Goal: Task Accomplishment & Management: Use online tool/utility

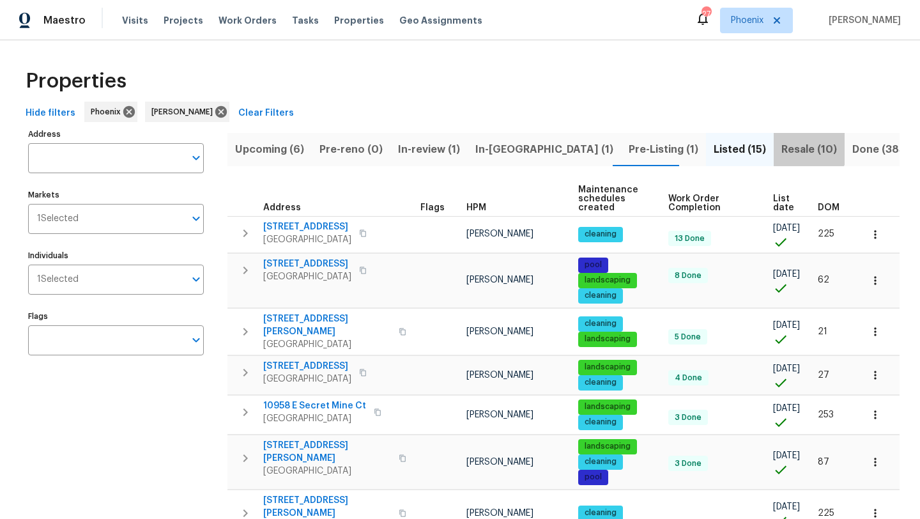
click at [781, 146] on span "Resale (10)" at bounding box center [809, 150] width 56 height 18
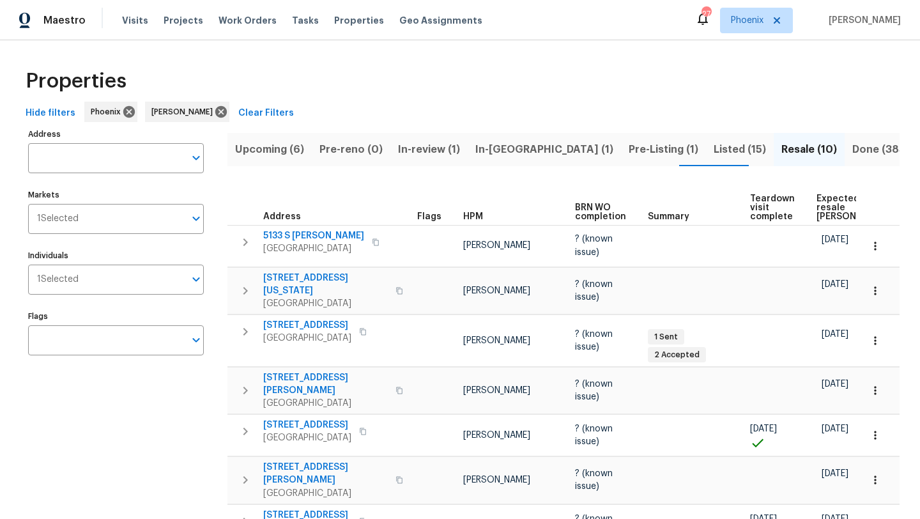
click at [280, 151] on span "Upcoming (6)" at bounding box center [269, 150] width 69 height 18
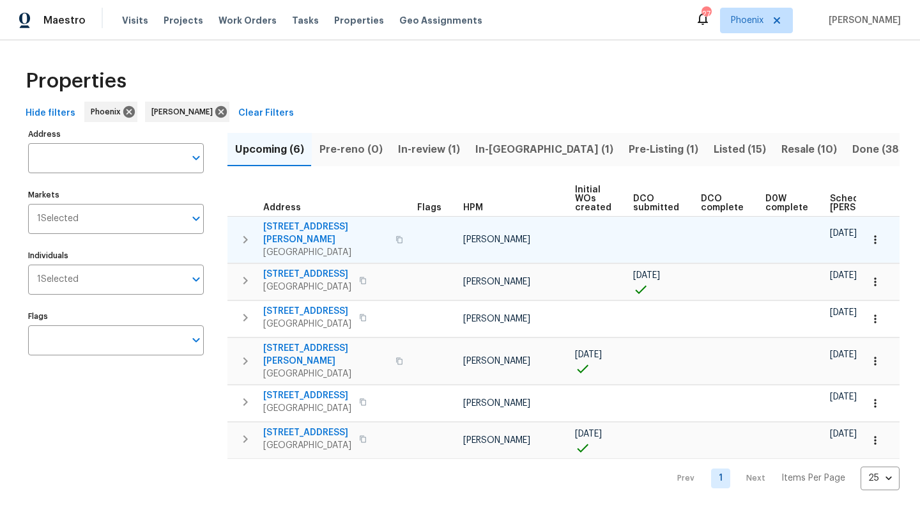
scroll to position [0, 140]
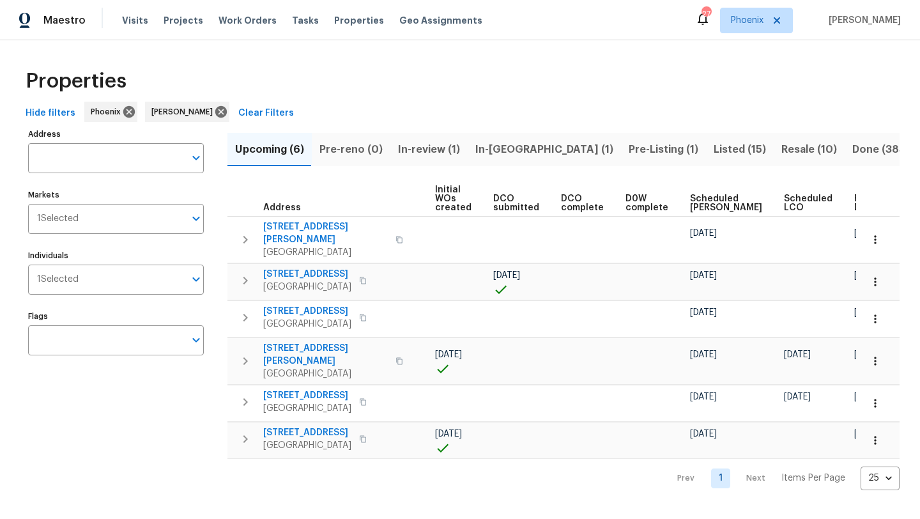
click at [854, 202] on span "Ready Date" at bounding box center [868, 203] width 28 height 18
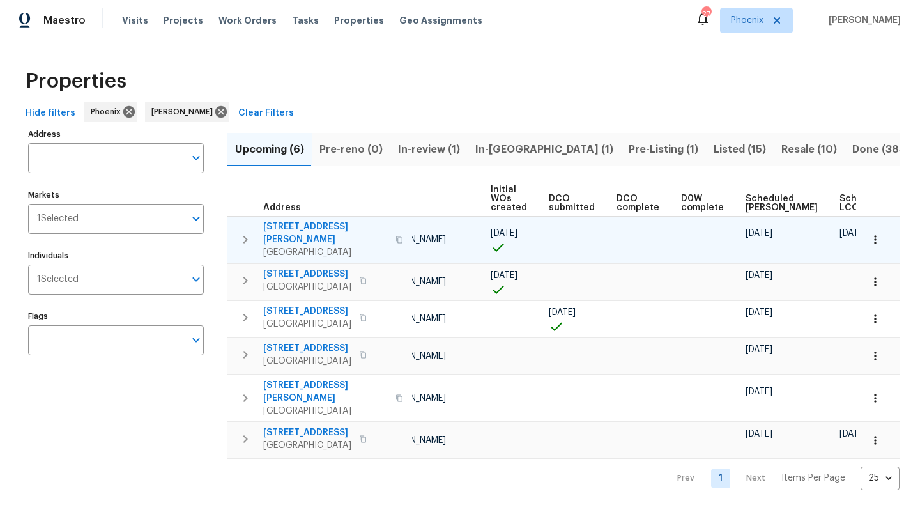
scroll to position [0, 155]
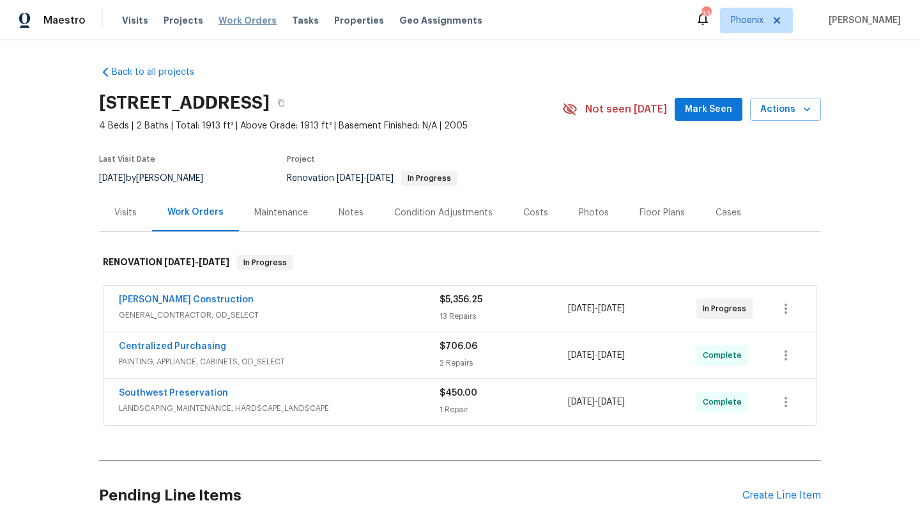
click at [240, 21] on span "Work Orders" at bounding box center [247, 20] width 58 height 13
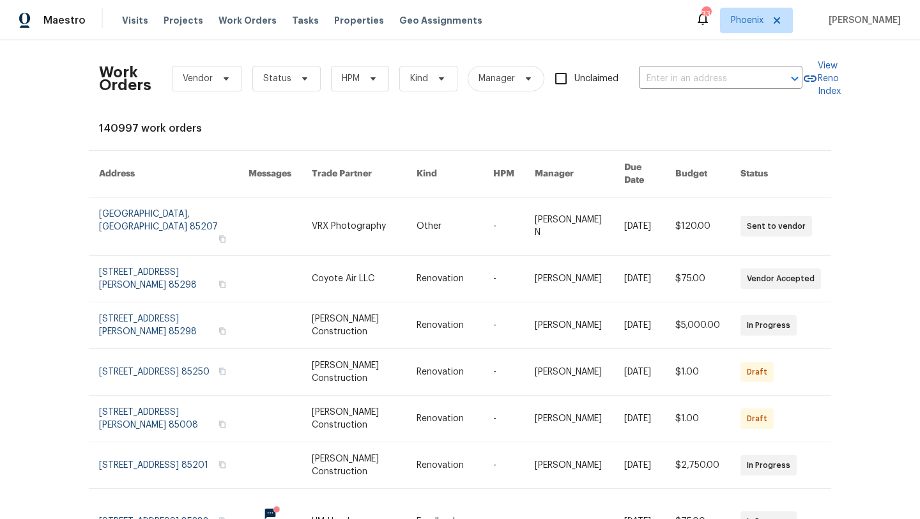
click at [367, 93] on div "Work Orders Vendor Status HPM Kind Manager Unclaimed ​" at bounding box center [450, 78] width 703 height 56
click at [369, 77] on icon at bounding box center [373, 78] width 10 height 10
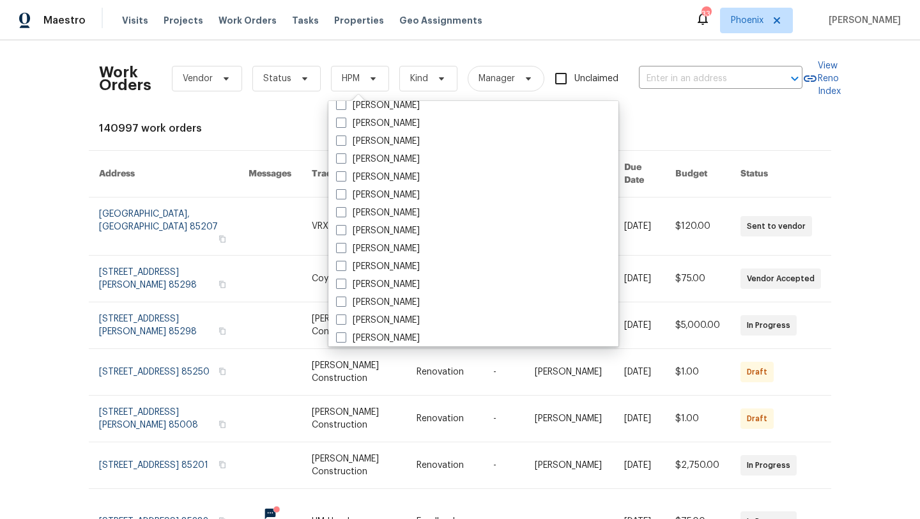
scroll to position [767, 0]
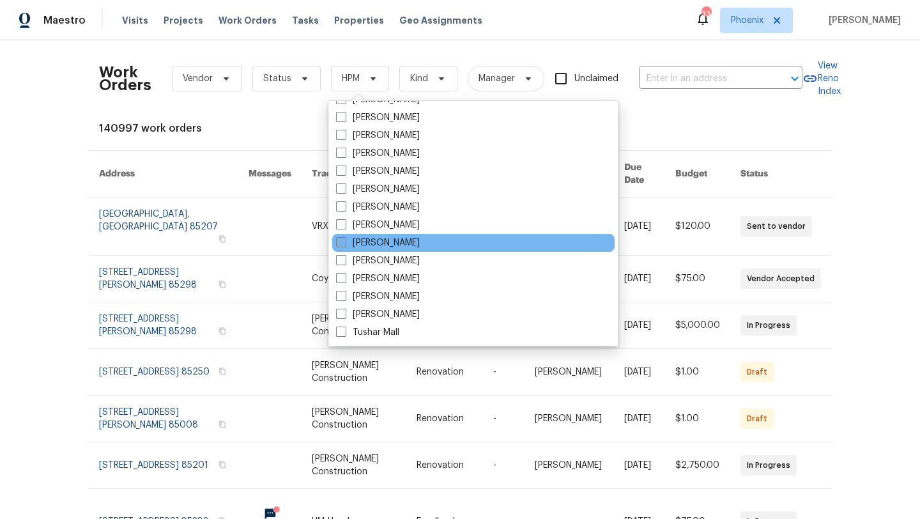
click at [337, 242] on span at bounding box center [341, 242] width 10 height 10
click at [337, 242] on input "[PERSON_NAME]" at bounding box center [340, 240] width 8 height 8
checkbox input "true"
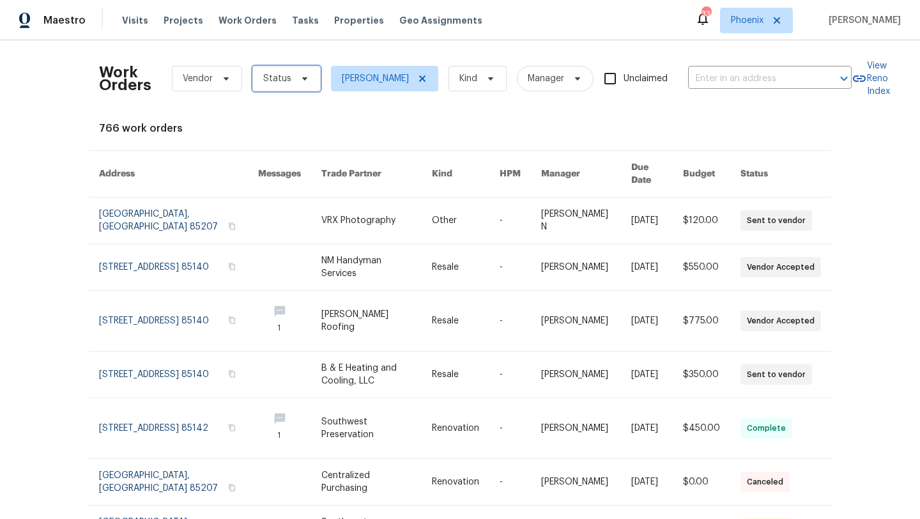
click at [290, 75] on span "Status" at bounding box center [286, 79] width 68 height 26
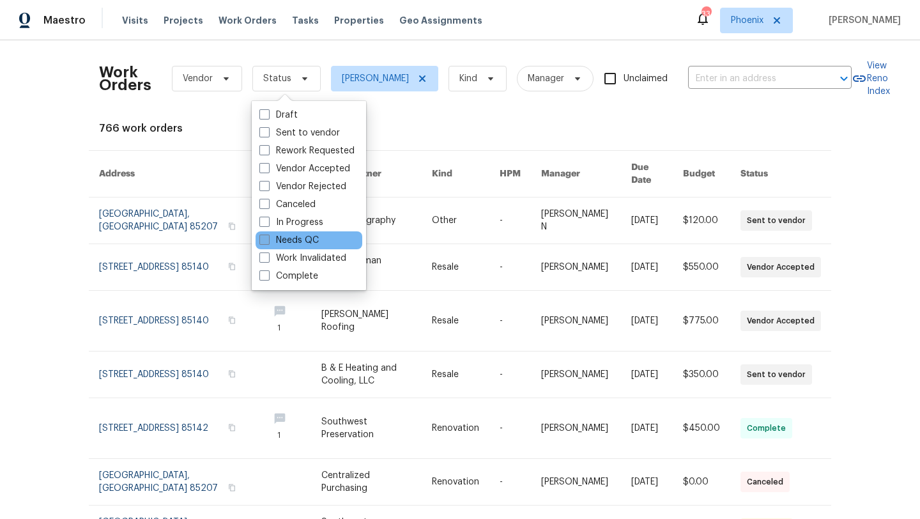
click at [263, 238] on span at bounding box center [264, 239] width 10 height 10
click at [263, 238] on input "Needs QC" at bounding box center [263, 238] width 8 height 8
checkbox input "true"
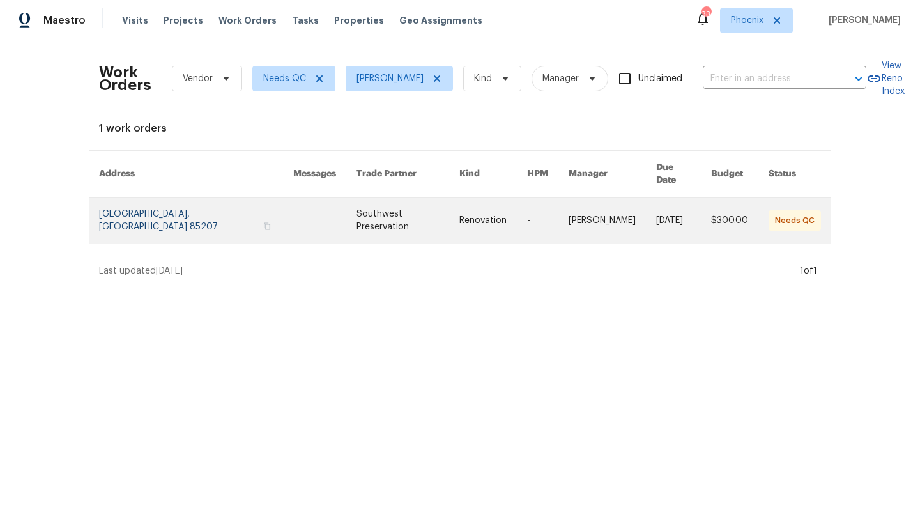
click at [198, 212] on link at bounding box center [196, 220] width 194 height 46
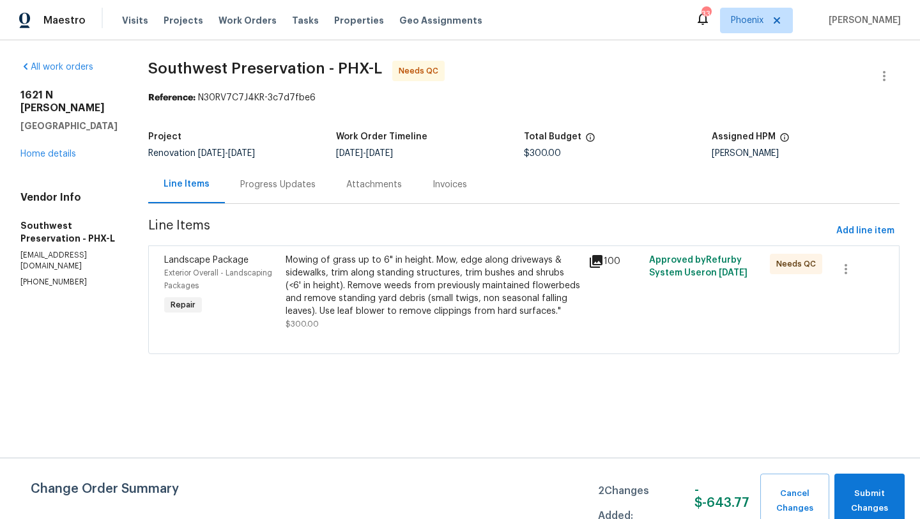
click at [415, 302] on div "Mowing of grass up to 6" in height. Mow, edge along driveways & sidewalks, trim…" at bounding box center [433, 286] width 295 height 64
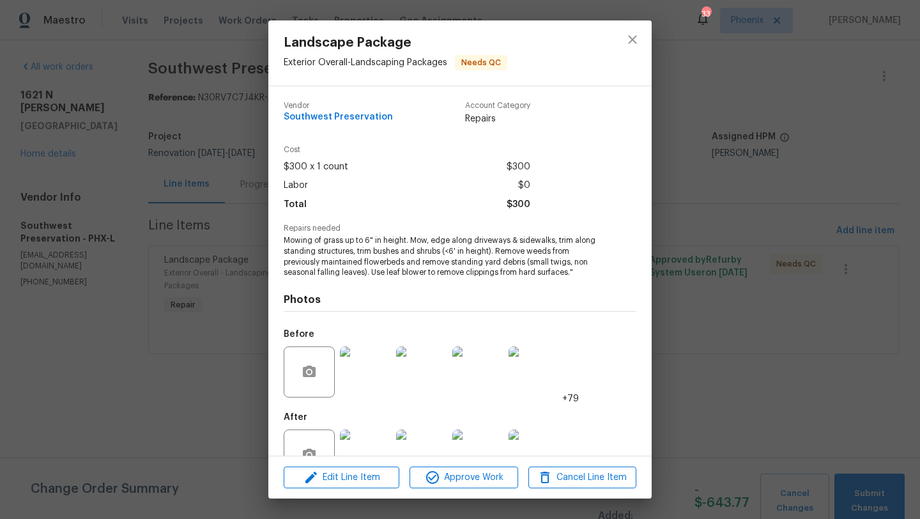
scroll to position [38, 0]
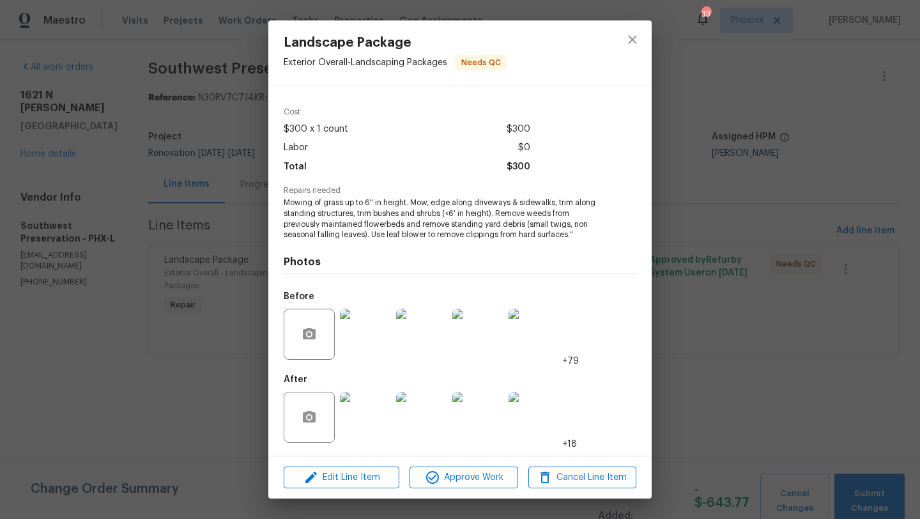
click at [367, 425] on img at bounding box center [365, 417] width 51 height 51
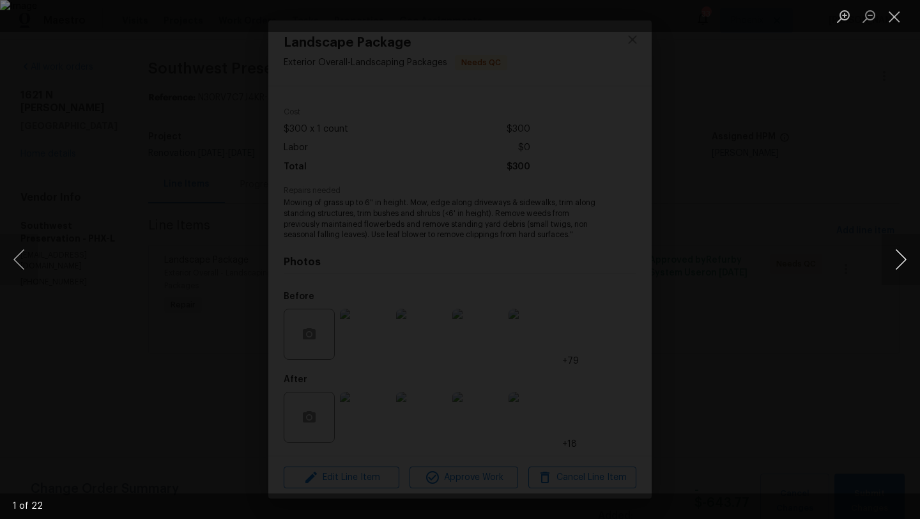
click at [905, 256] on button "Next image" at bounding box center [901, 259] width 38 height 51
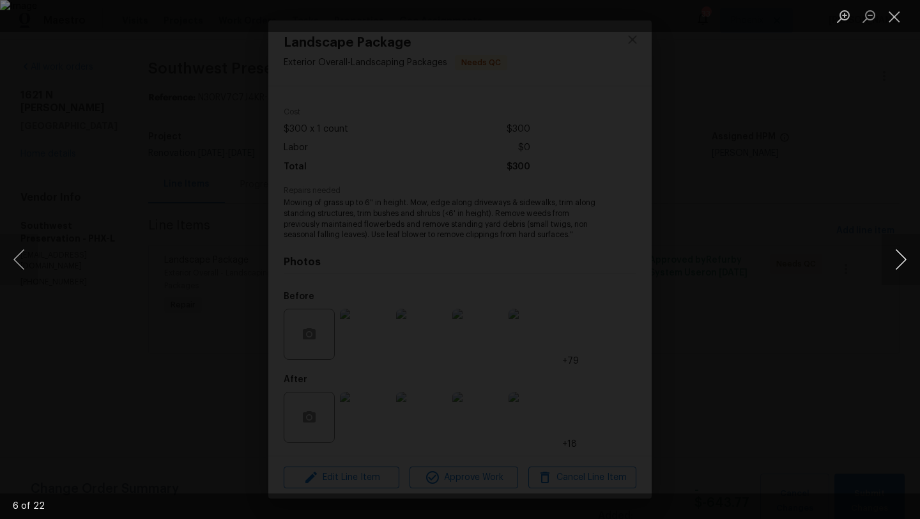
click at [905, 256] on button "Next image" at bounding box center [901, 259] width 38 height 51
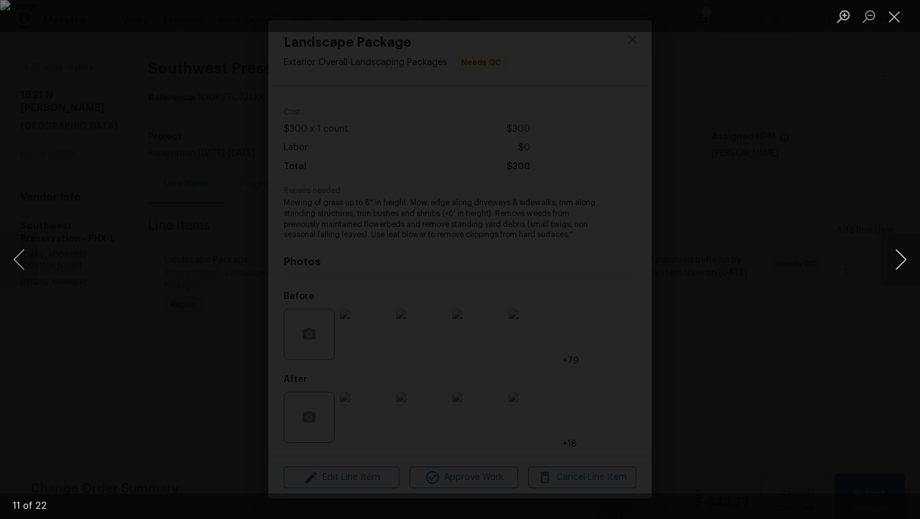
click at [905, 256] on button "Next image" at bounding box center [901, 259] width 38 height 51
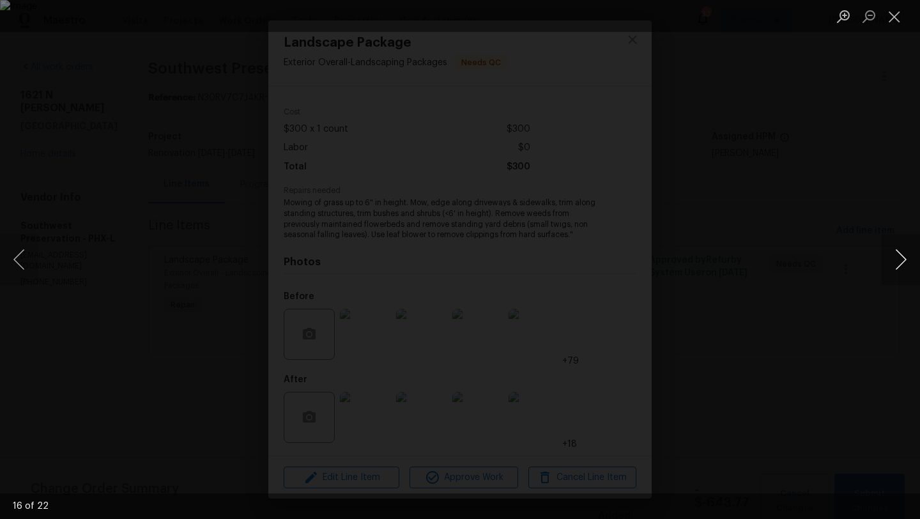
click at [905, 256] on button "Next image" at bounding box center [901, 259] width 38 height 51
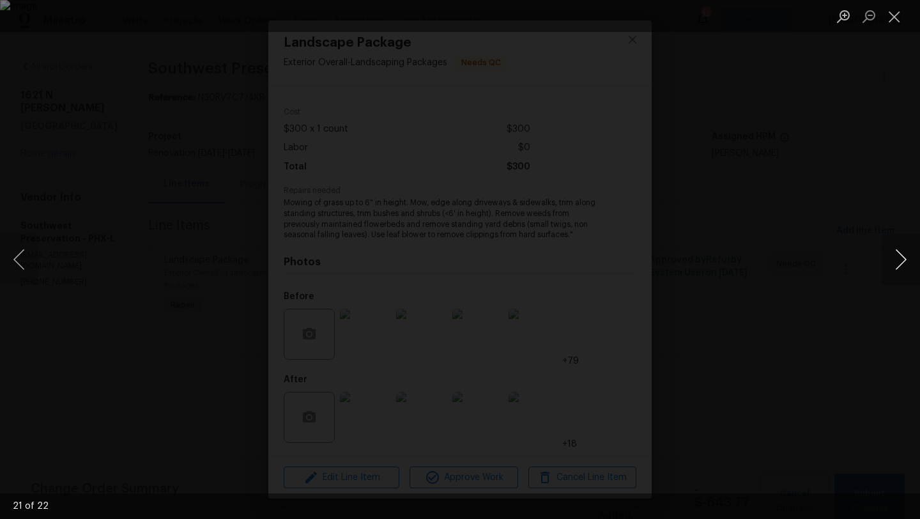
click at [905, 256] on button "Next image" at bounding box center [901, 259] width 38 height 51
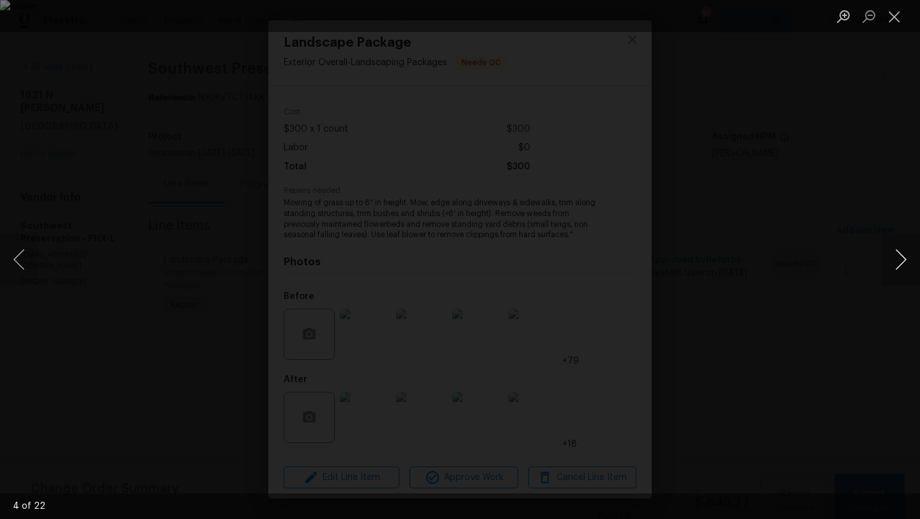
click at [905, 256] on button "Next image" at bounding box center [901, 259] width 38 height 51
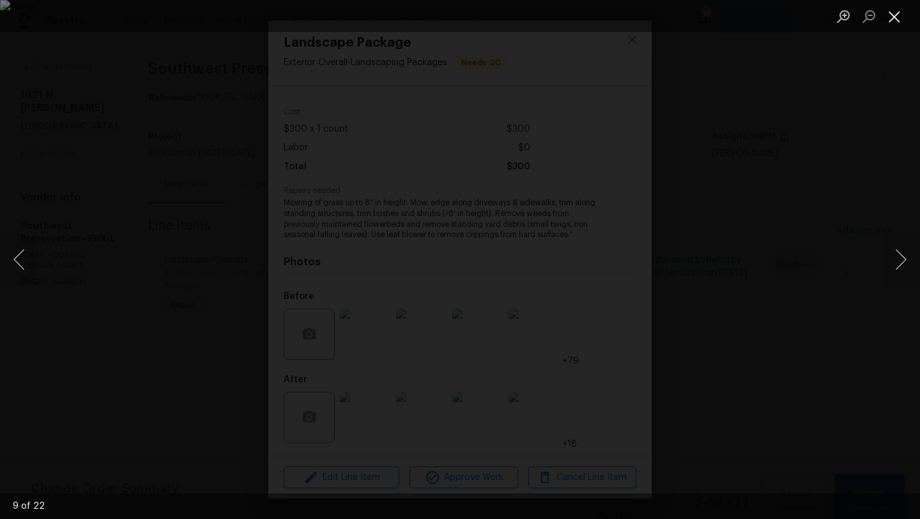
click at [898, 13] on button "Close lightbox" at bounding box center [895, 16] width 26 height 22
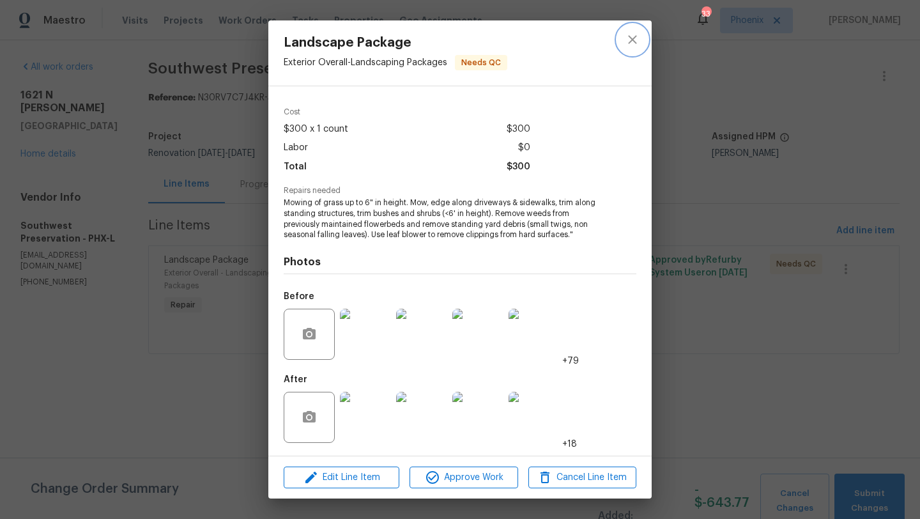
click at [636, 38] on icon "close" at bounding box center [632, 39] width 15 height 15
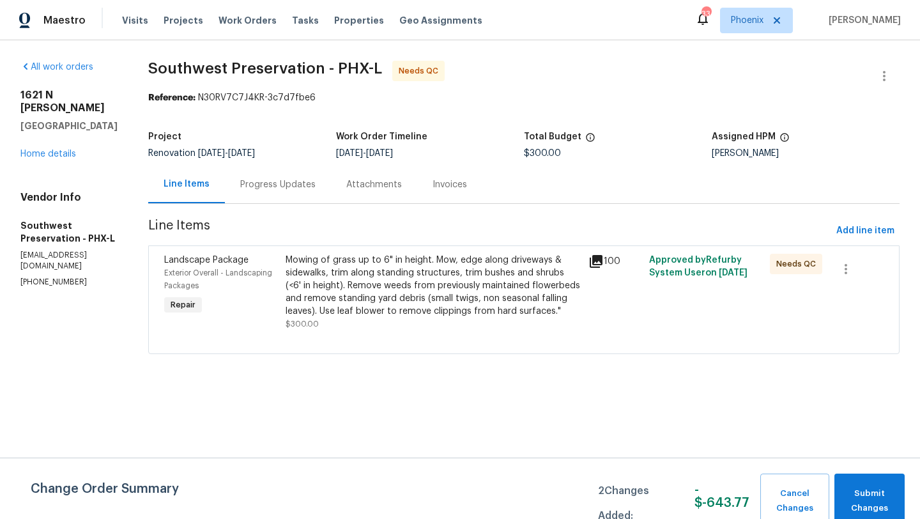
click at [293, 317] on div "Mowing of grass up to 6" in height. Mow, edge along driveways & sidewalks, trim…" at bounding box center [433, 286] width 295 height 64
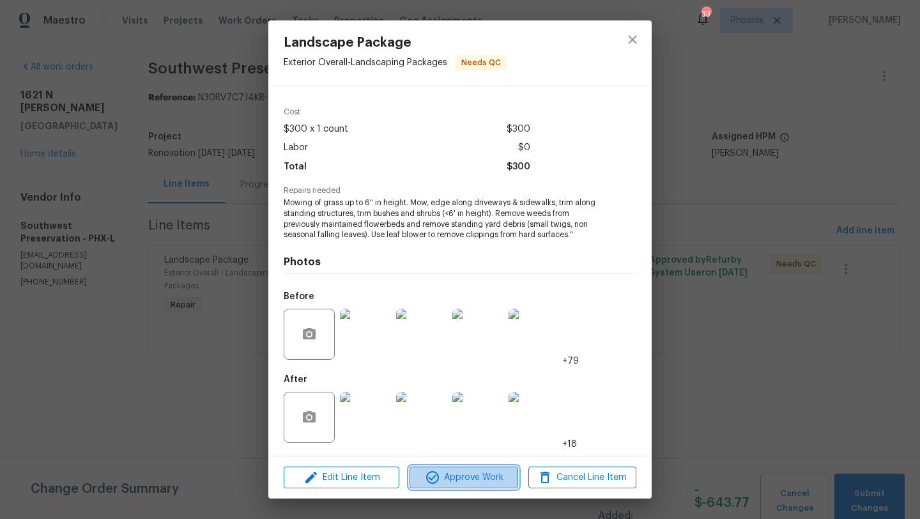
click at [456, 474] on span "Approve Work" at bounding box center [463, 478] width 100 height 16
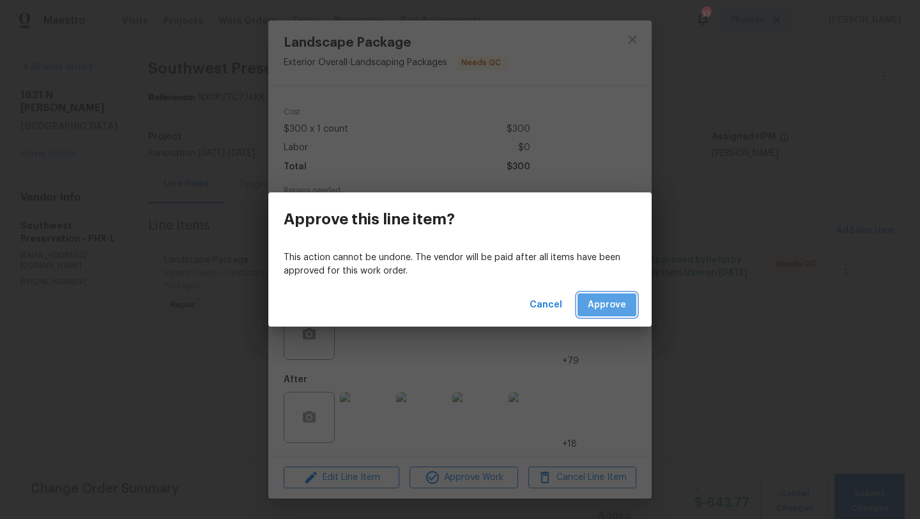
click at [611, 306] on span "Approve" at bounding box center [607, 305] width 38 height 16
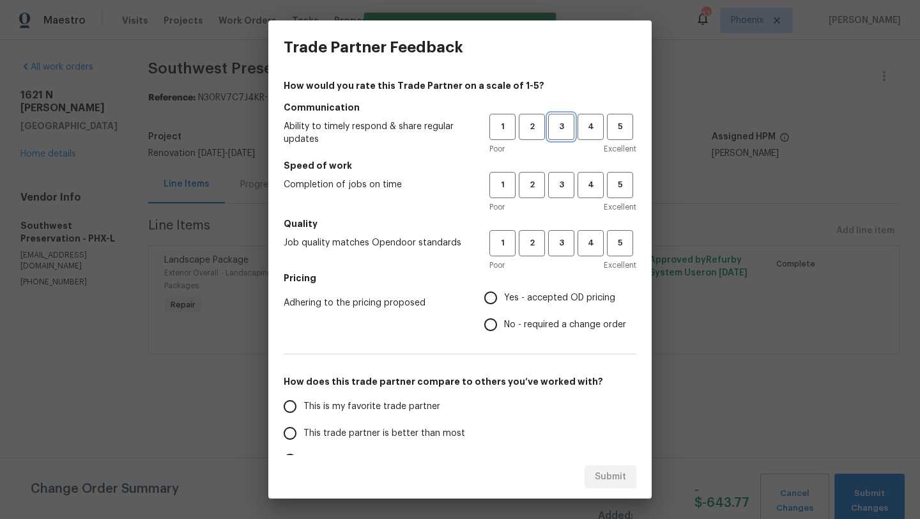
click at [560, 130] on span "3" at bounding box center [561, 126] width 24 height 15
click at [560, 192] on span "3" at bounding box center [561, 185] width 24 height 15
click at [558, 243] on span "3" at bounding box center [561, 243] width 24 height 15
click at [497, 287] on input "Yes - accepted OD pricing" at bounding box center [490, 297] width 27 height 27
radio input "true"
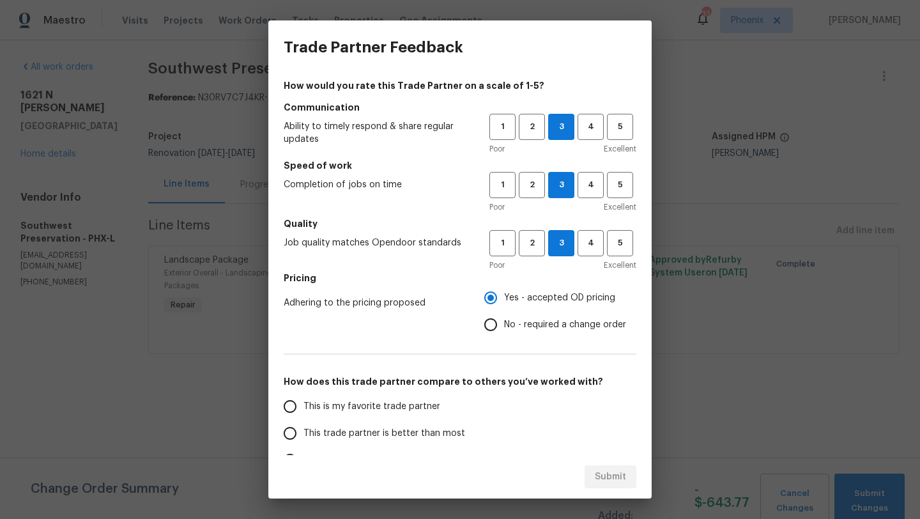
click at [291, 432] on input "This trade partner is better than most" at bounding box center [290, 433] width 27 height 27
click at [607, 480] on span "Submit" at bounding box center [610, 477] width 31 height 16
radio input "true"
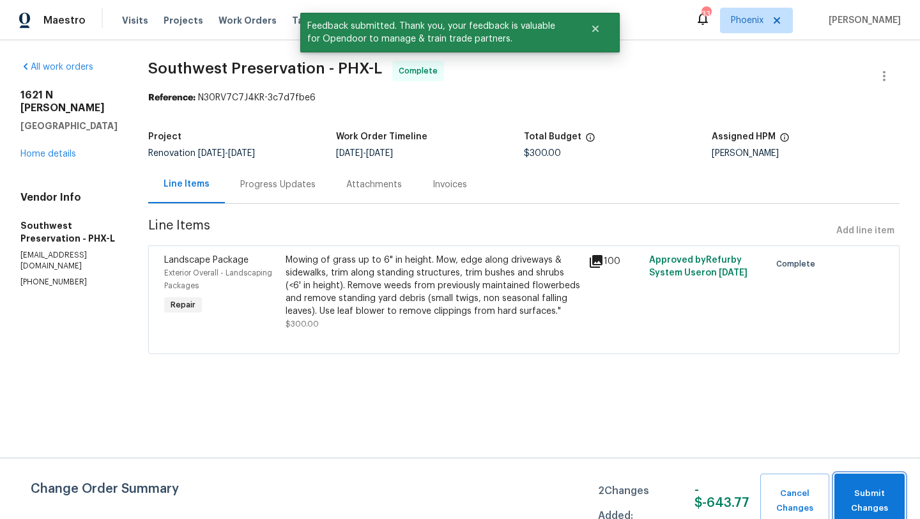
click at [852, 498] on span "Submit Changes" at bounding box center [869, 500] width 57 height 29
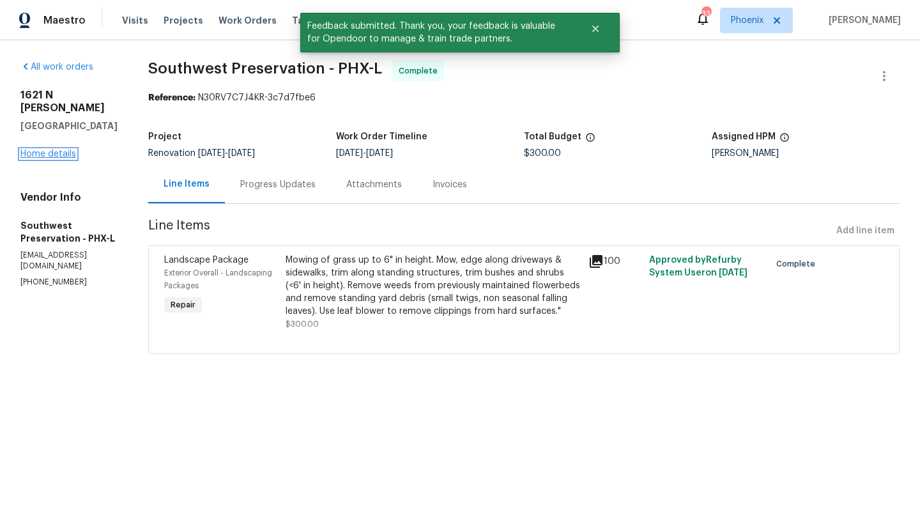
click at [34, 149] on link "Home details" at bounding box center [48, 153] width 56 height 9
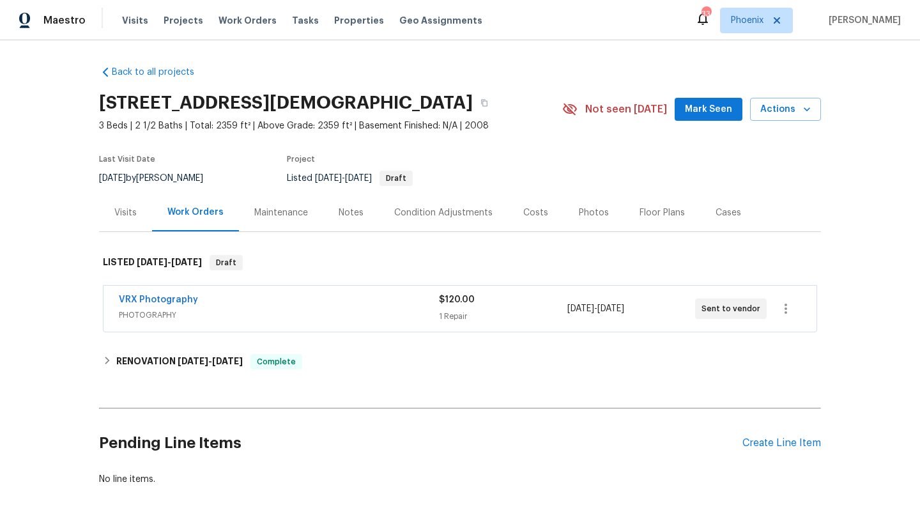
click at [523, 211] on div "Costs" at bounding box center [535, 212] width 25 height 13
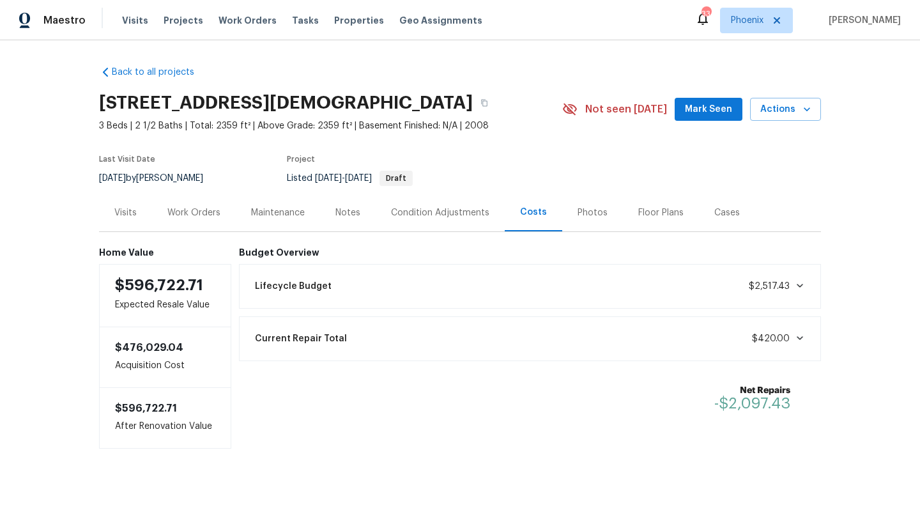
scroll to position [7, 0]
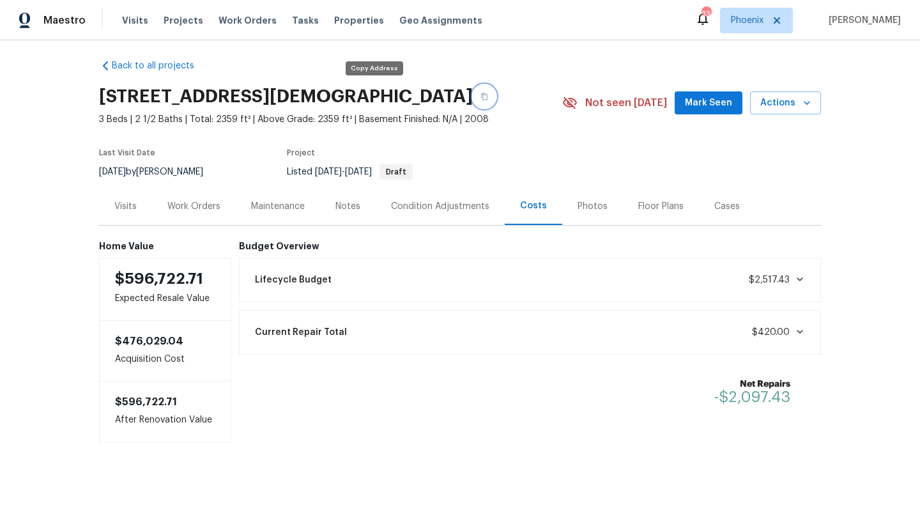
click at [481, 95] on icon "button" at bounding box center [484, 96] width 6 height 7
click at [713, 102] on span "Mark Seen" at bounding box center [708, 103] width 47 height 16
